Goal: Task Accomplishment & Management: Manage account settings

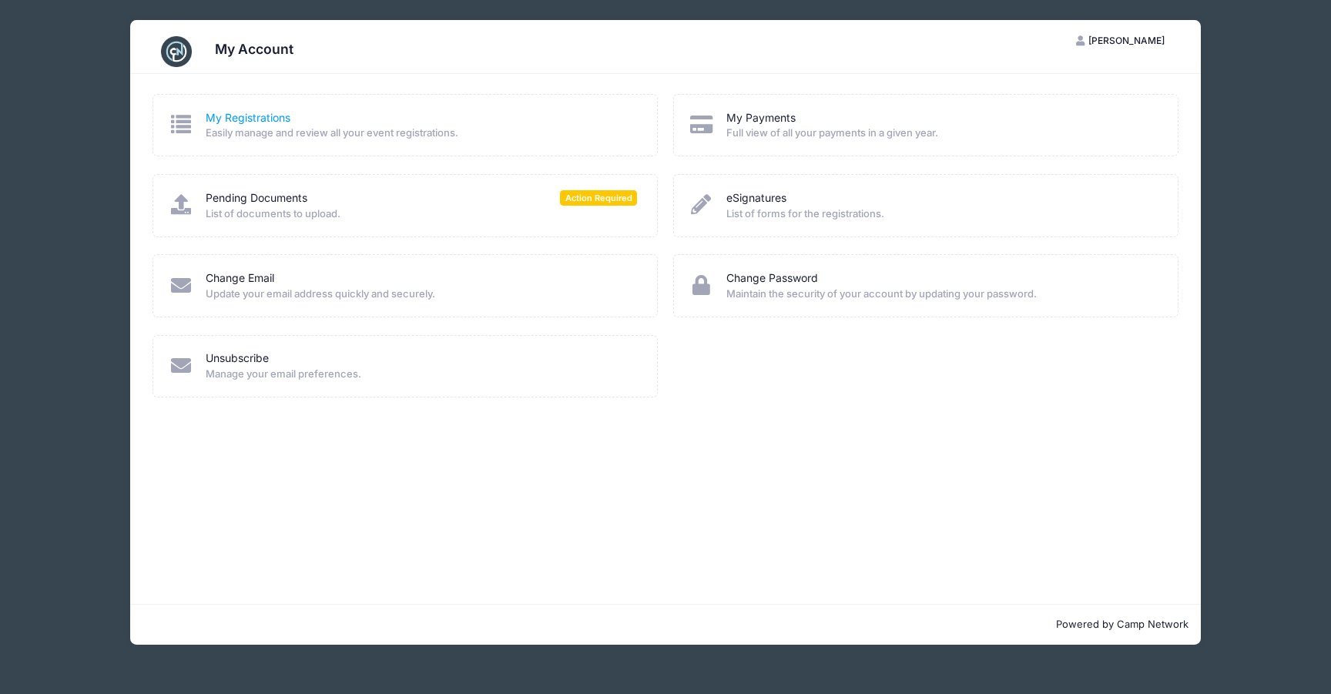
click at [281, 116] on link "My Registrations" at bounding box center [248, 118] width 85 height 16
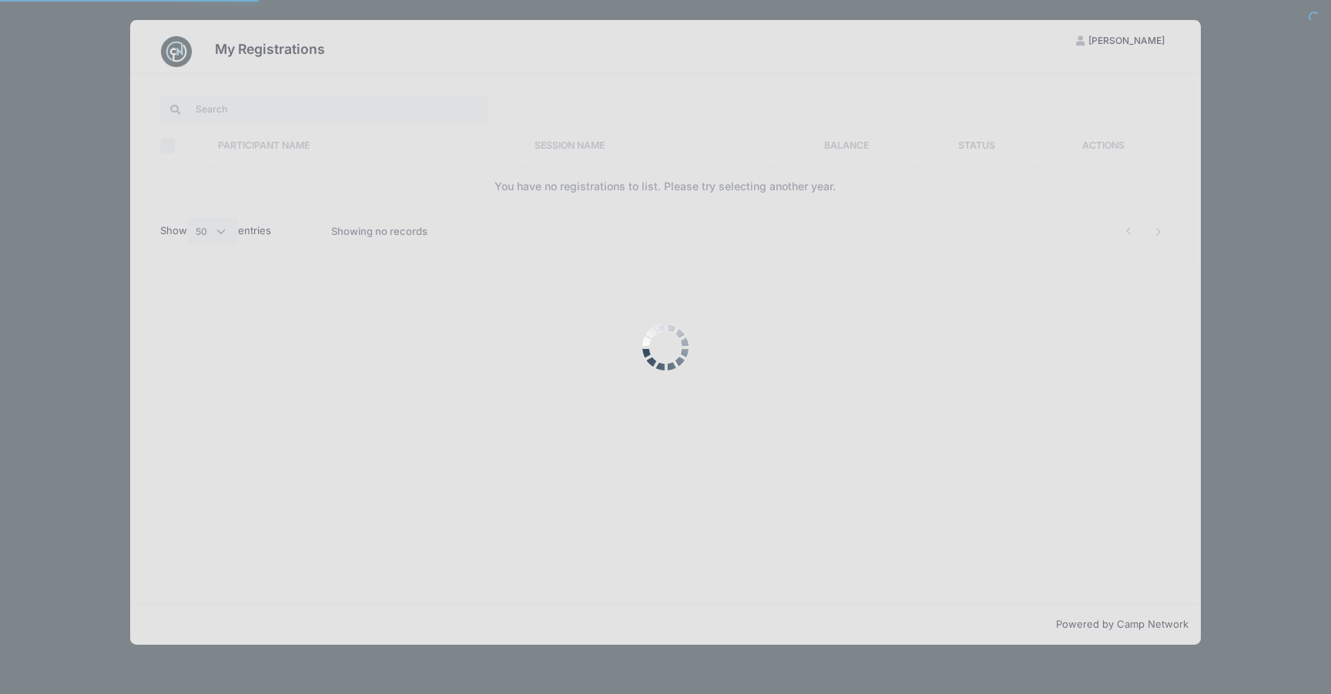
select select "50"
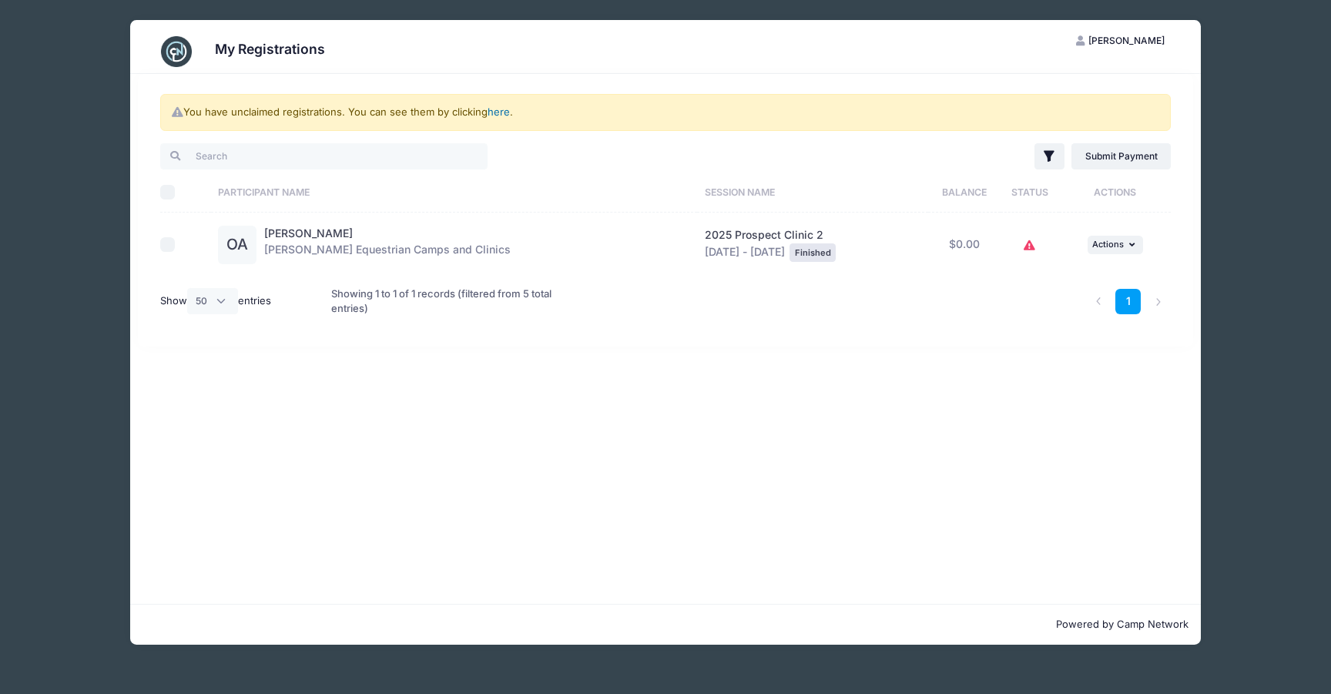
click at [502, 114] on link "here" at bounding box center [498, 112] width 22 height 12
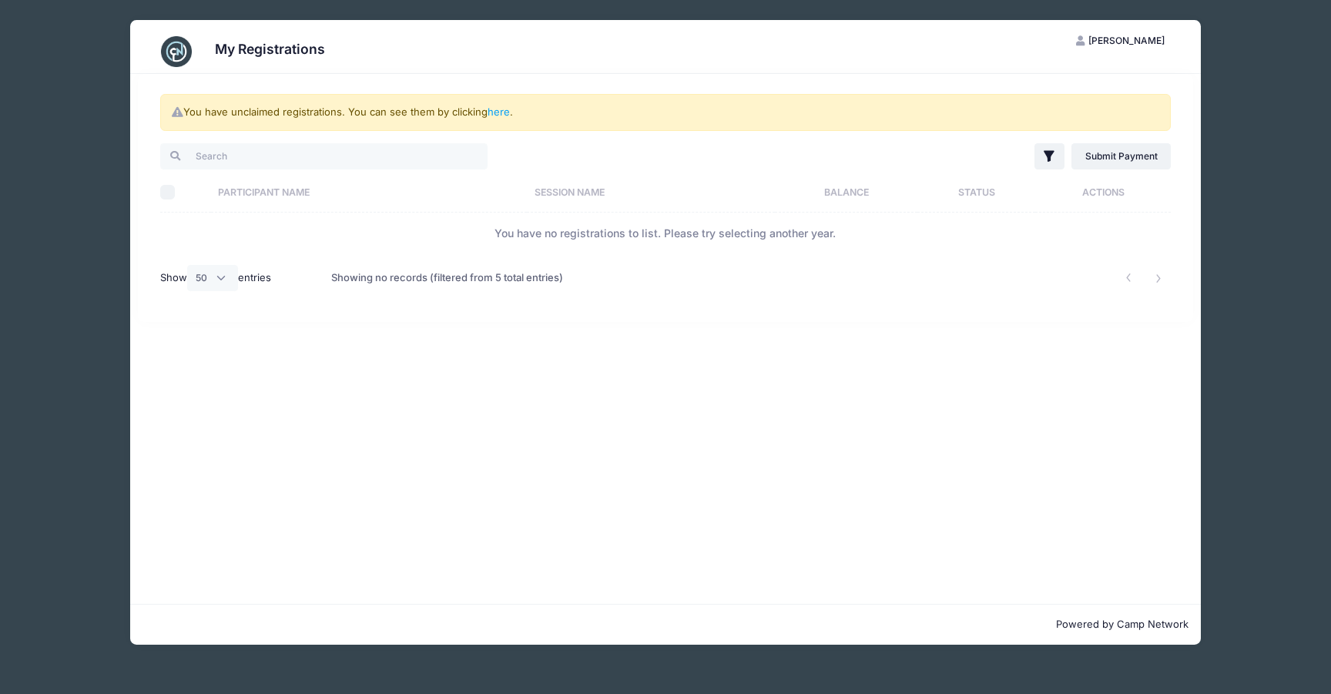
click at [1141, 35] on span "[PERSON_NAME]" at bounding box center [1126, 41] width 76 height 12
click at [1039, 75] on link "My Account" at bounding box center [1082, 78] width 178 height 29
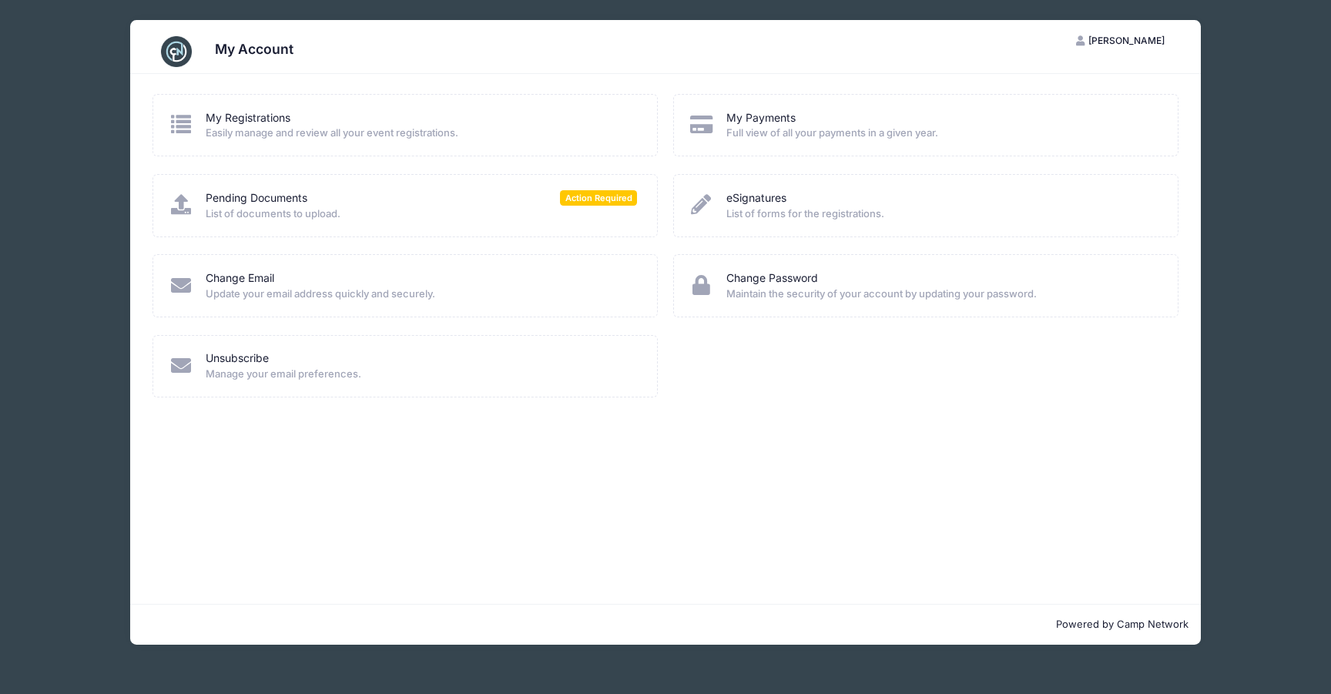
click at [200, 202] on div "Pending Documents Action Required List of documents to upload." at bounding box center [406, 205] width 474 height 31
click at [183, 206] on icon at bounding box center [181, 204] width 25 height 20
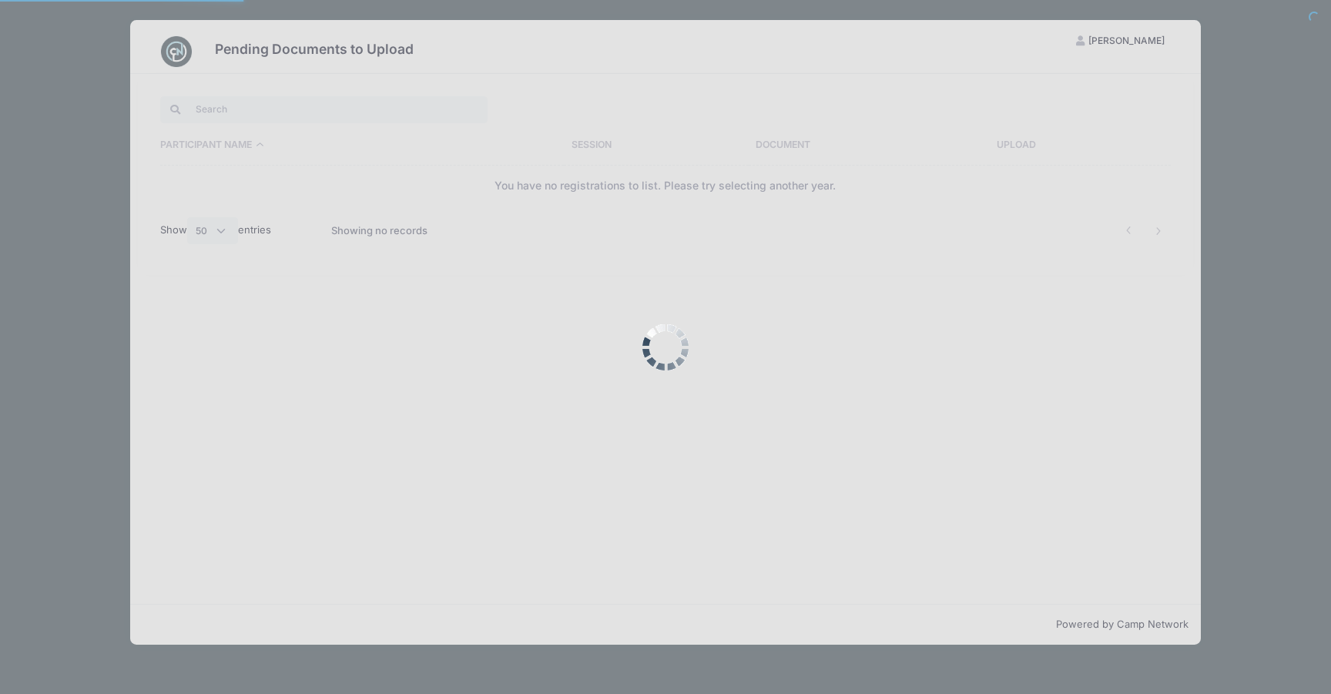
select select "50"
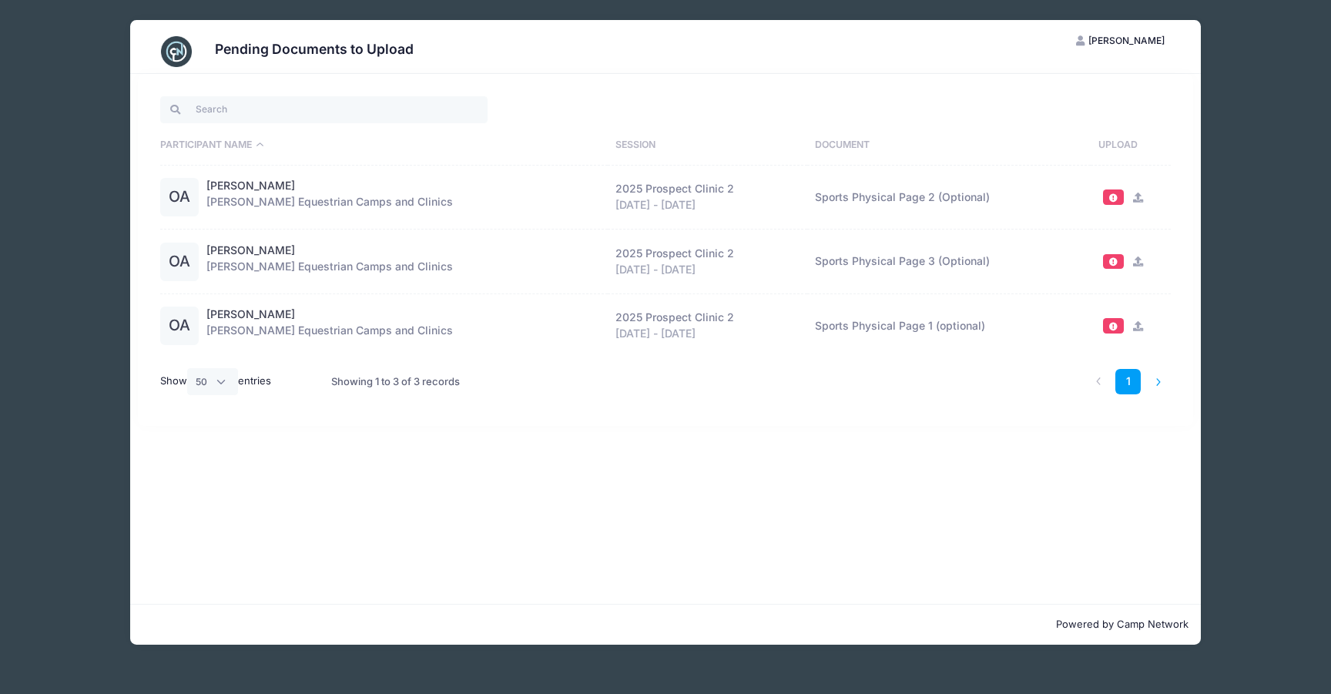
click at [1161, 382] on li at bounding box center [1157, 381] width 25 height 25
click at [1156, 381] on li at bounding box center [1157, 381] width 25 height 25
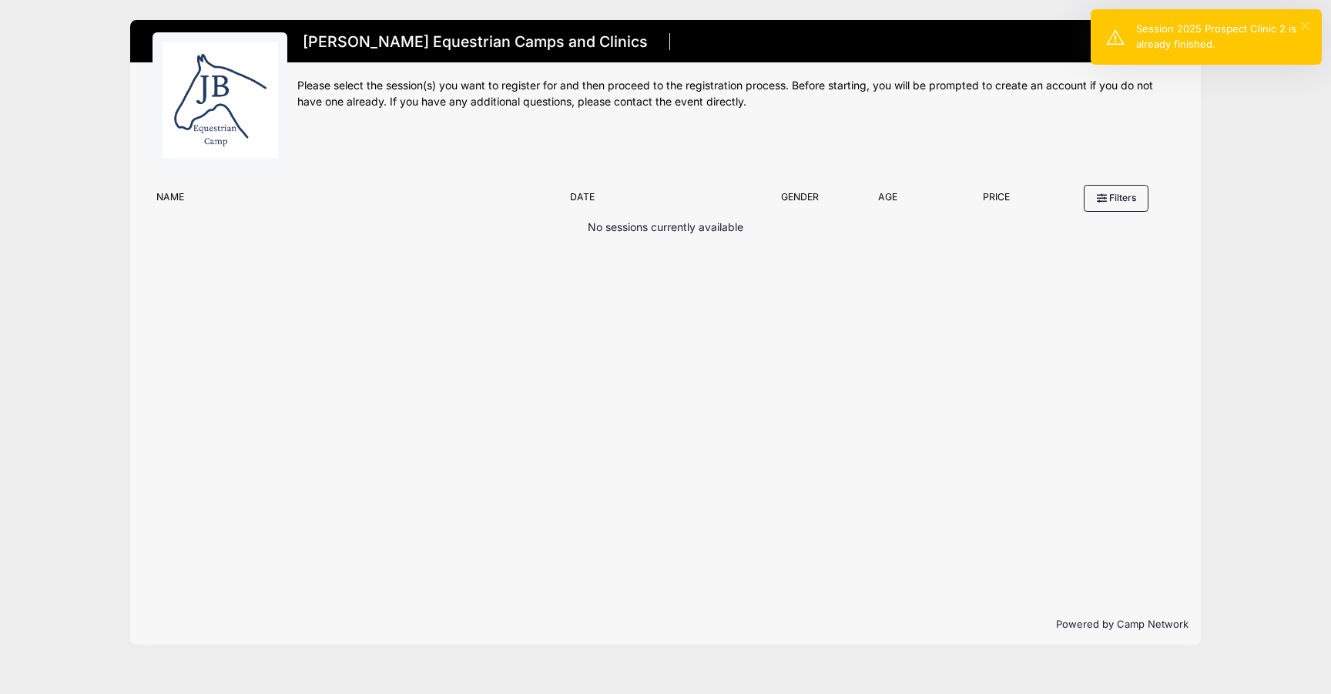
click at [1306, 24] on button "×" at bounding box center [1305, 26] width 8 height 8
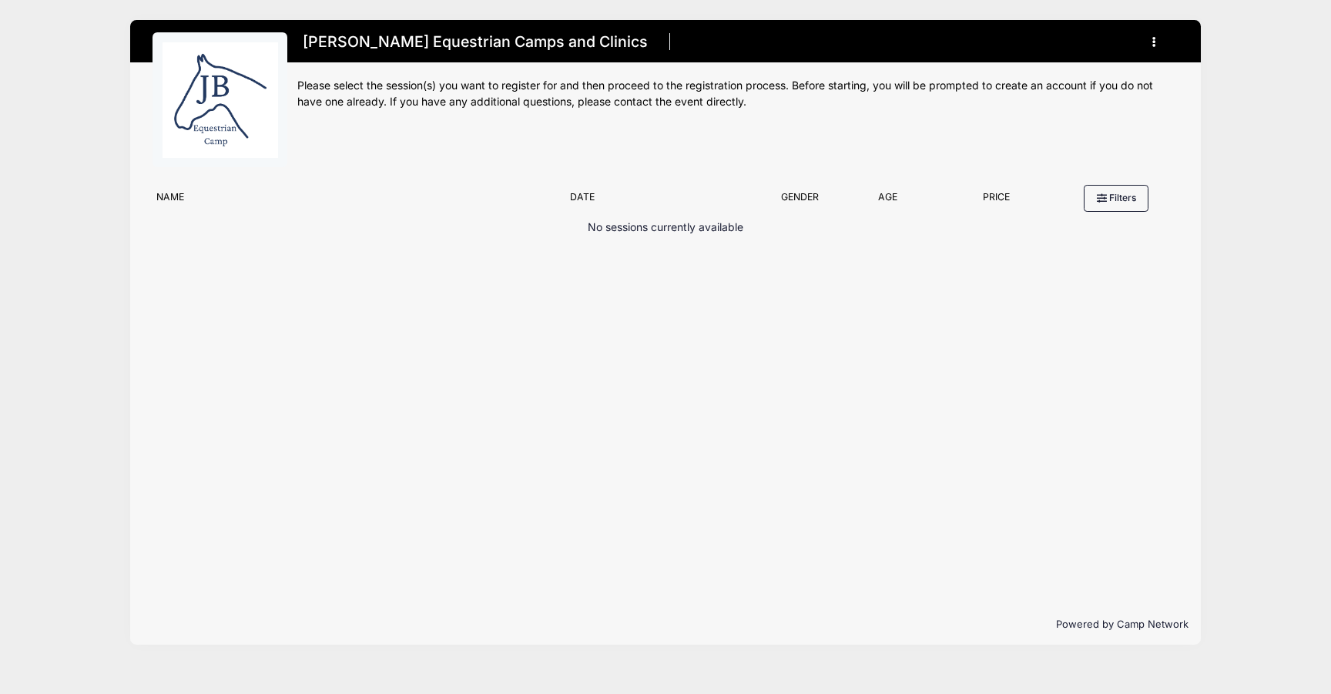
click at [1152, 42] on icon "button" at bounding box center [1158, 42] width 12 height 0
click at [672, 262] on div "No sessions currently available" at bounding box center [665, 272] width 1026 height 106
